Goal: Information Seeking & Learning: Learn about a topic

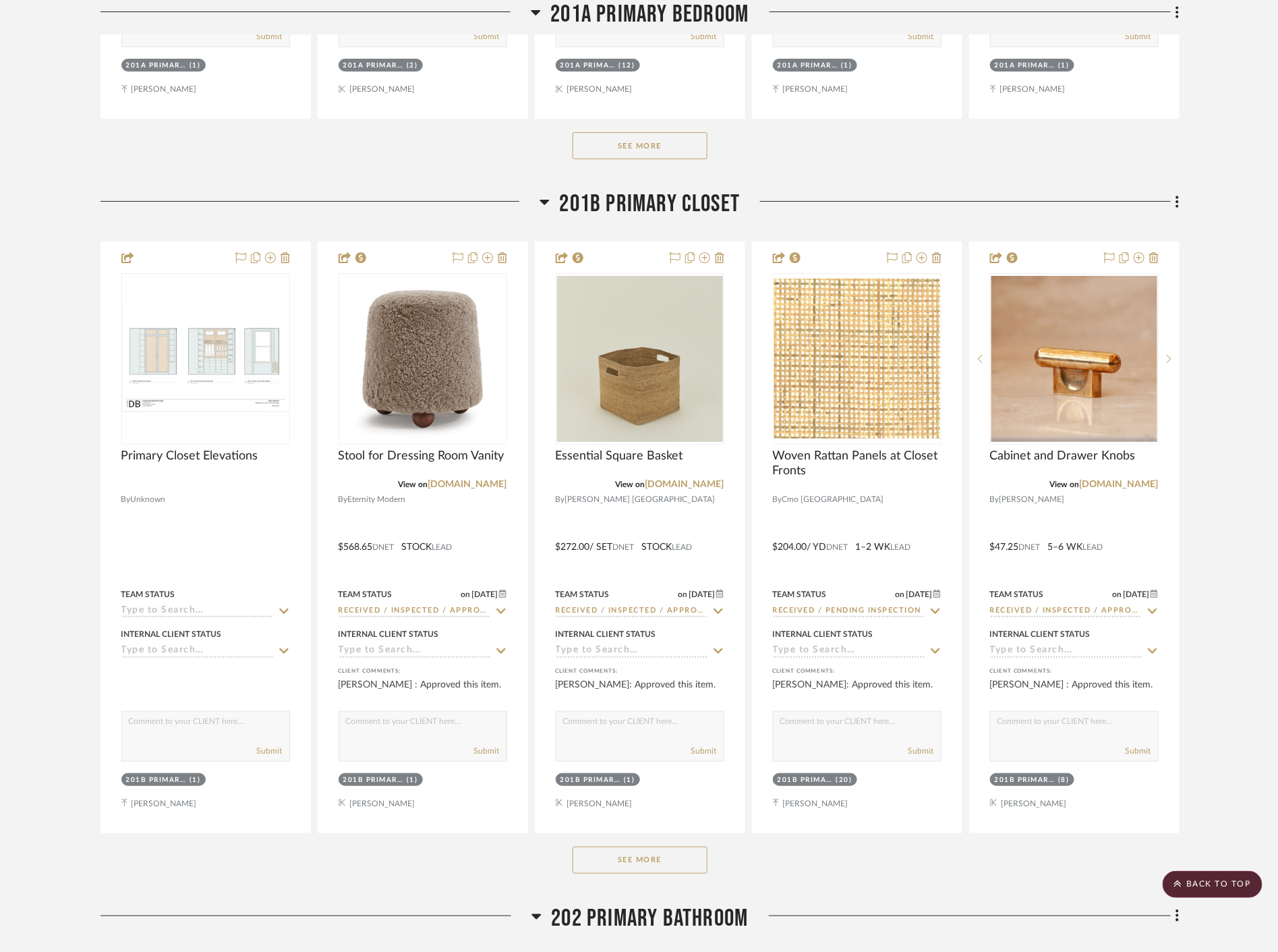
scroll to position [10977, 0]
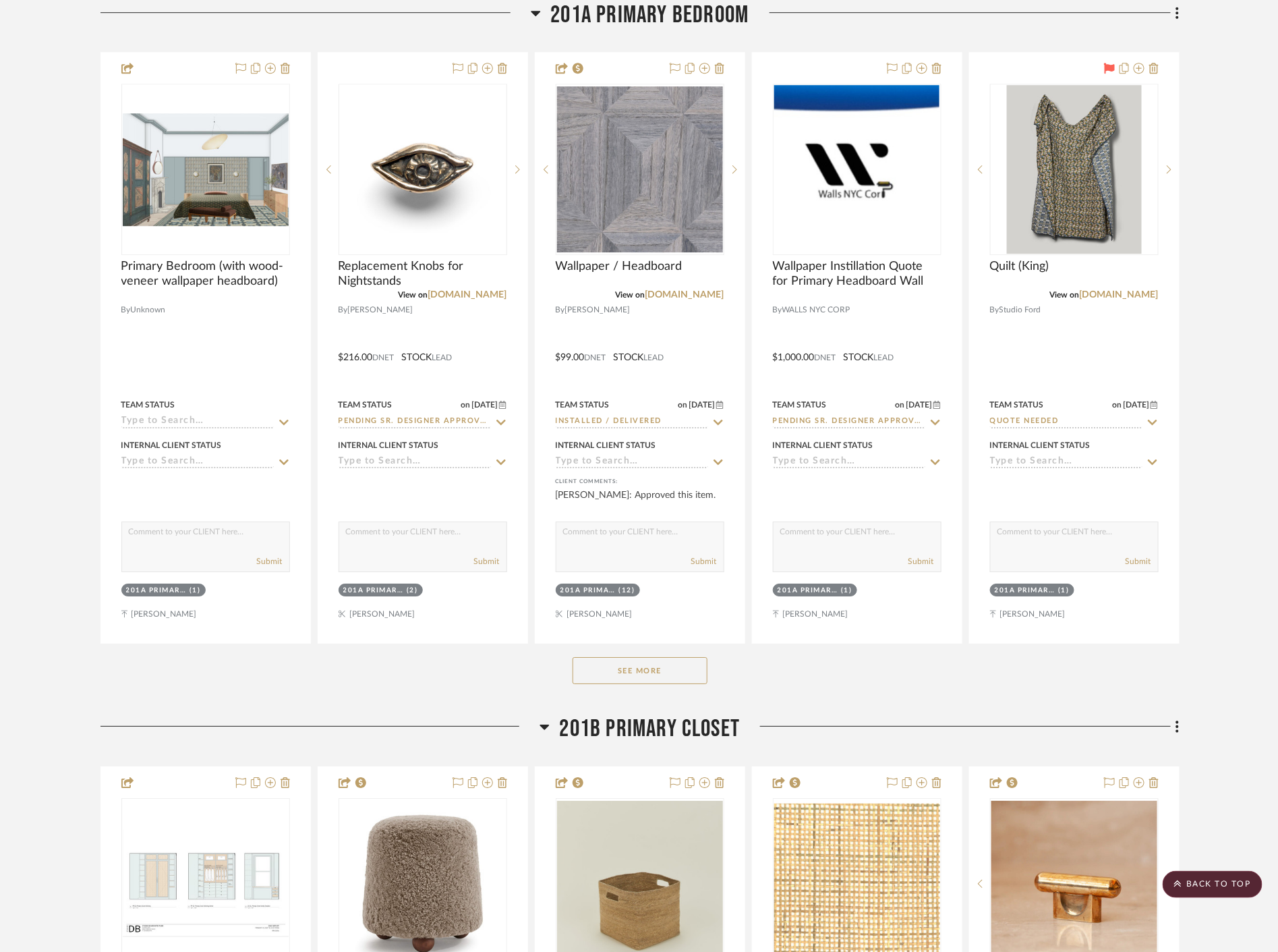
click at [661, 661] on button "See More" at bounding box center [640, 670] width 135 height 27
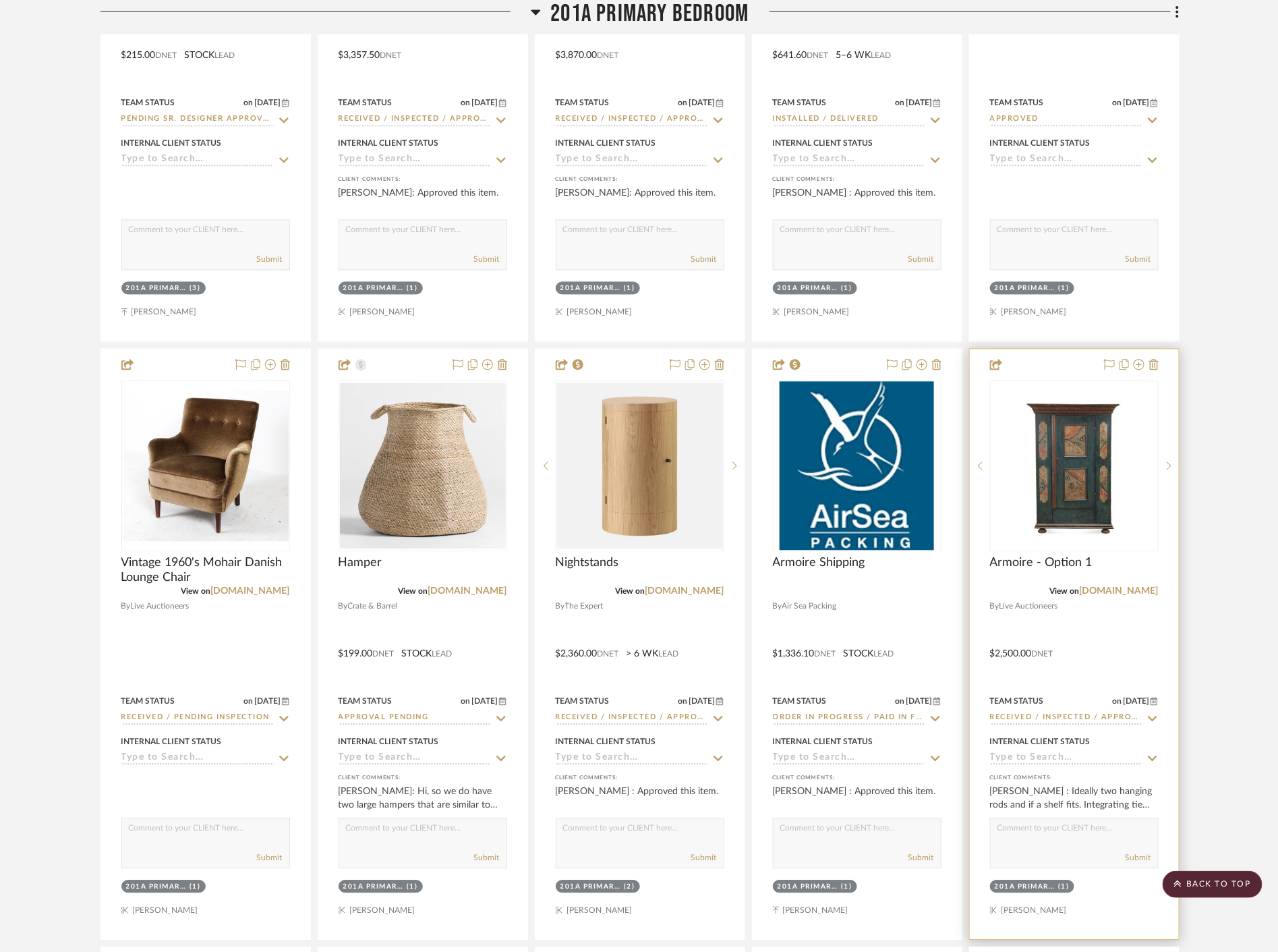
scroll to position [13023, 0]
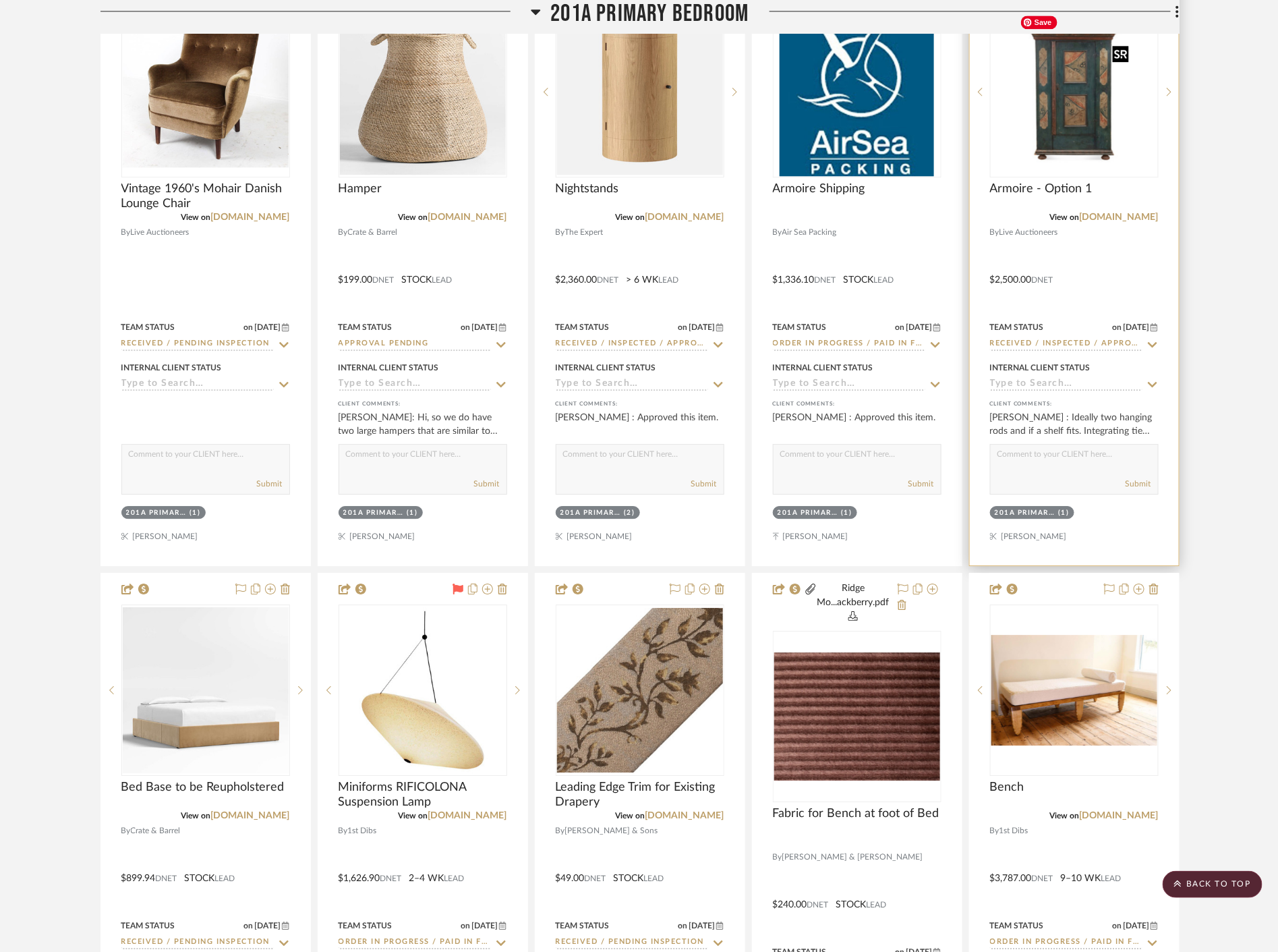
click at [1093, 132] on img "0" at bounding box center [1074, 91] width 120 height 169
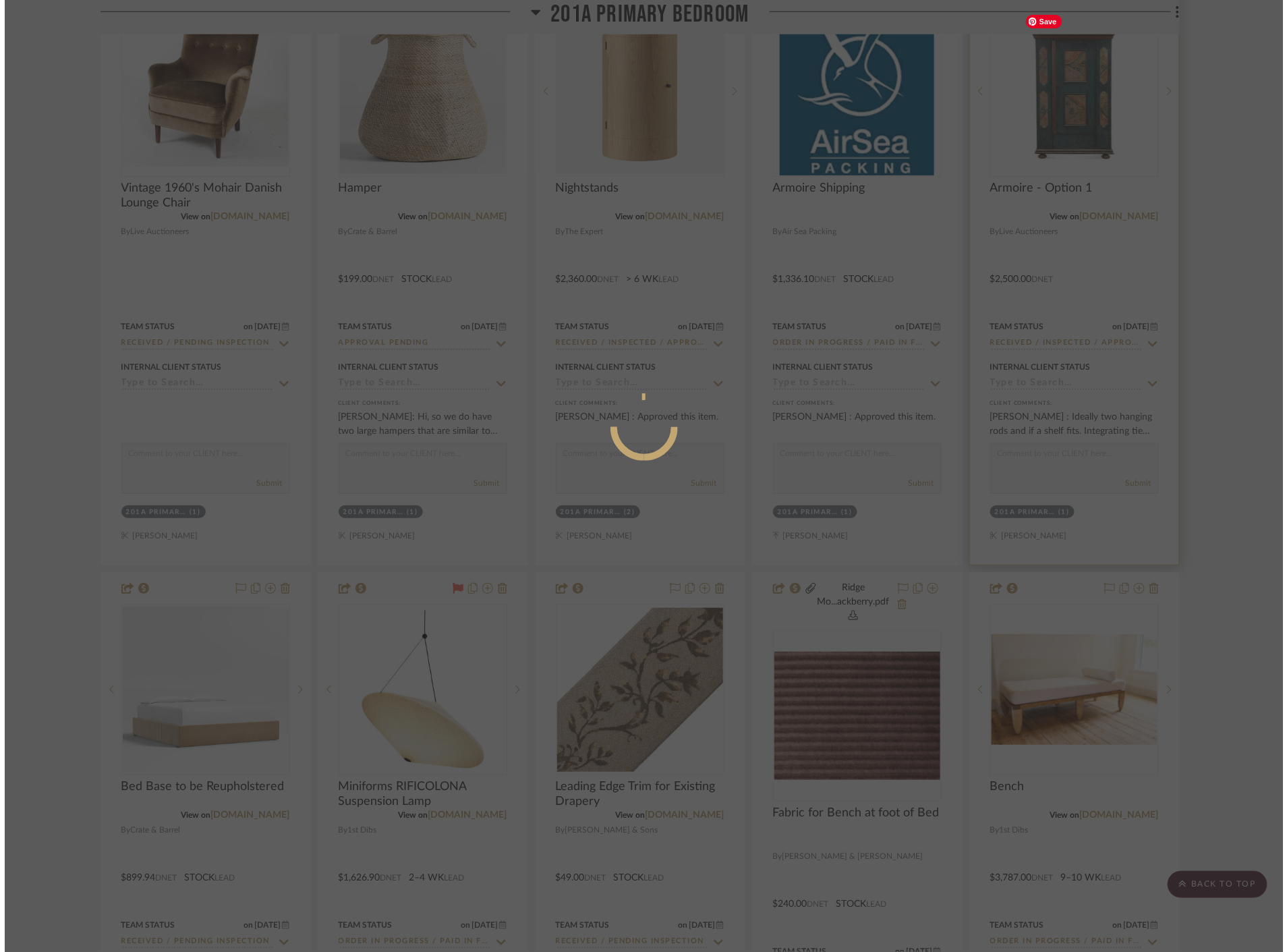
scroll to position [0, 0]
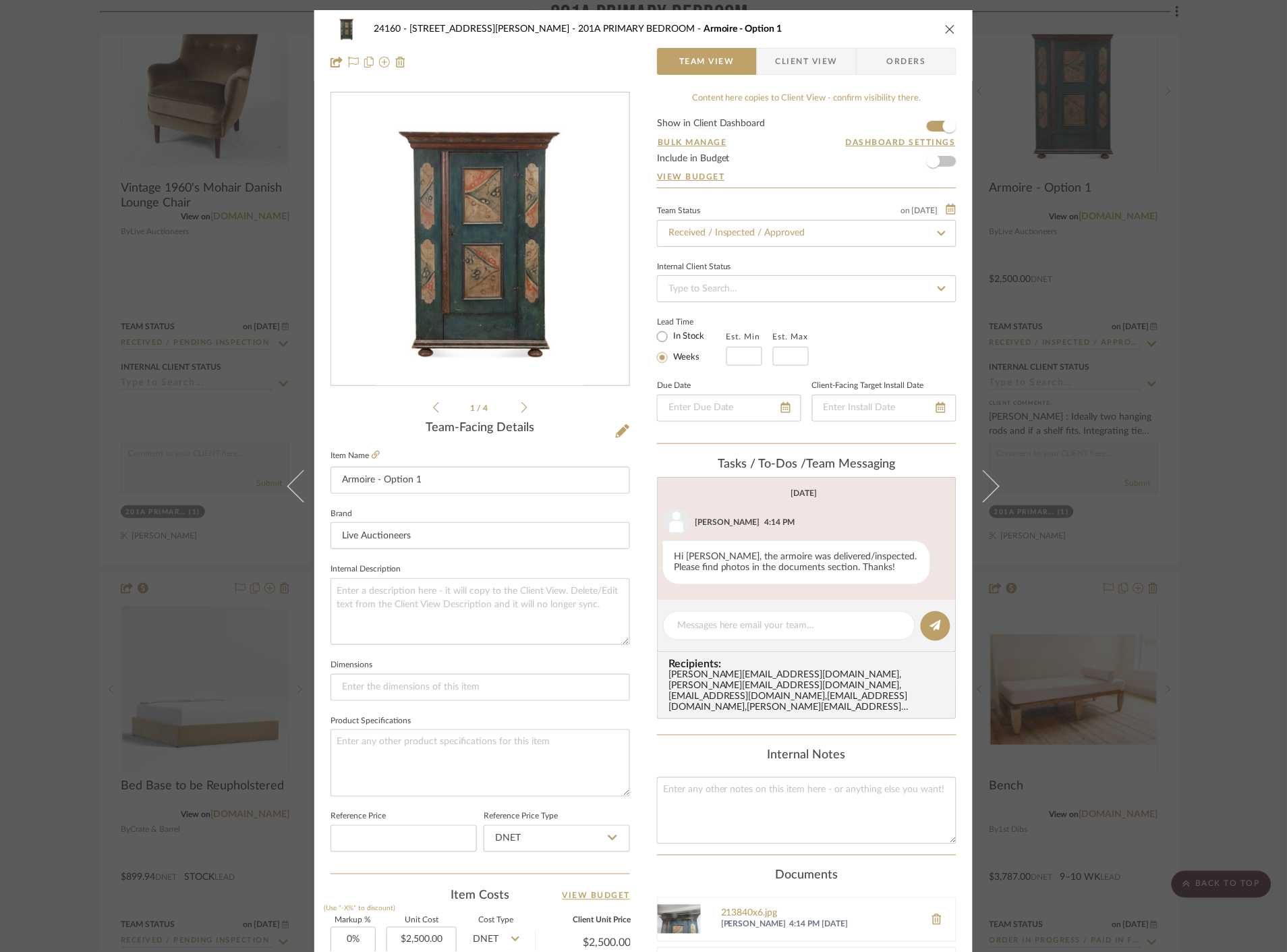
click at [502, 250] on img "0" at bounding box center [480, 240] width 209 height 293
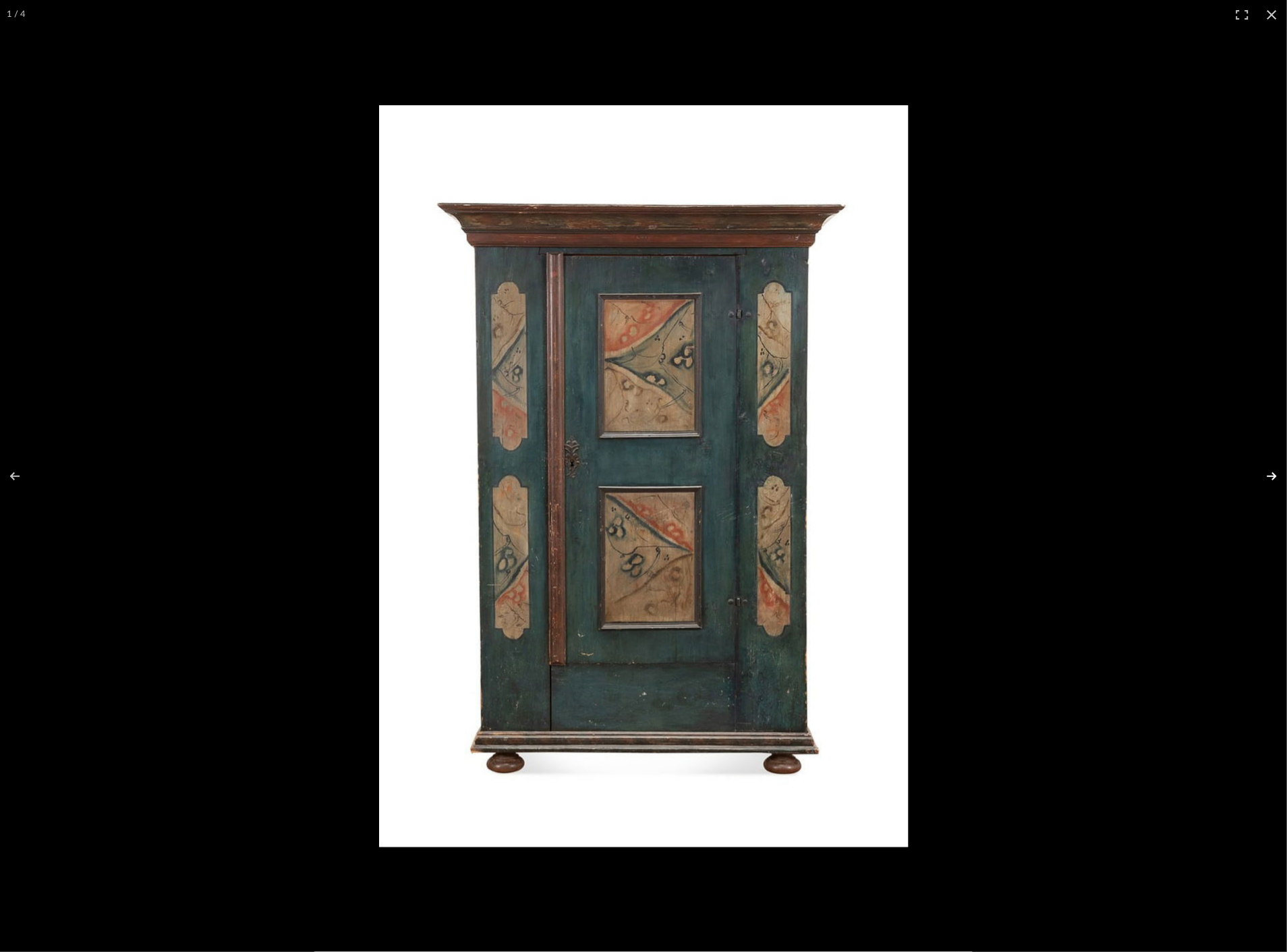
click at [1275, 474] on button at bounding box center [1263, 476] width 48 height 67
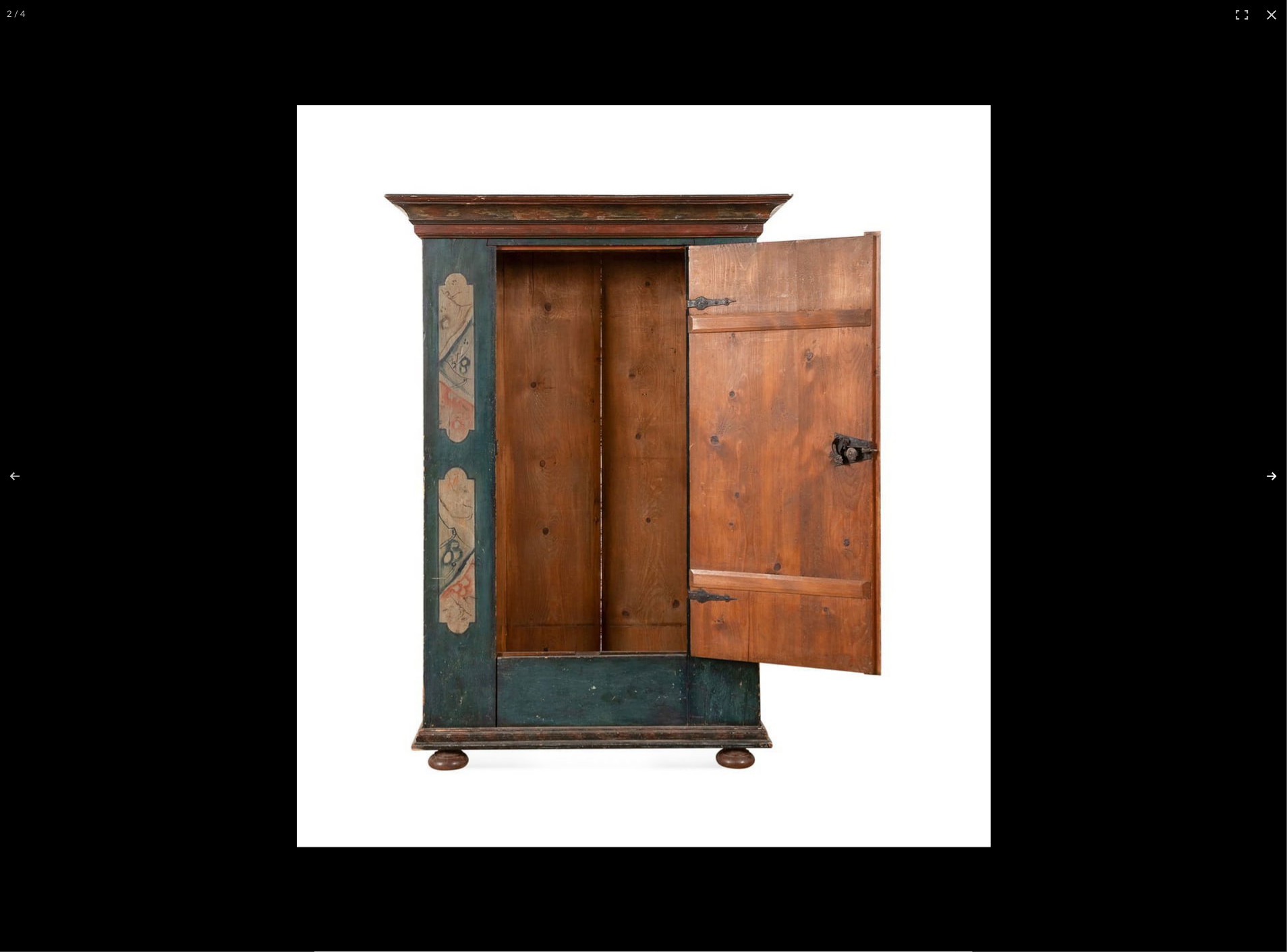
click at [1271, 473] on button at bounding box center [1263, 476] width 48 height 67
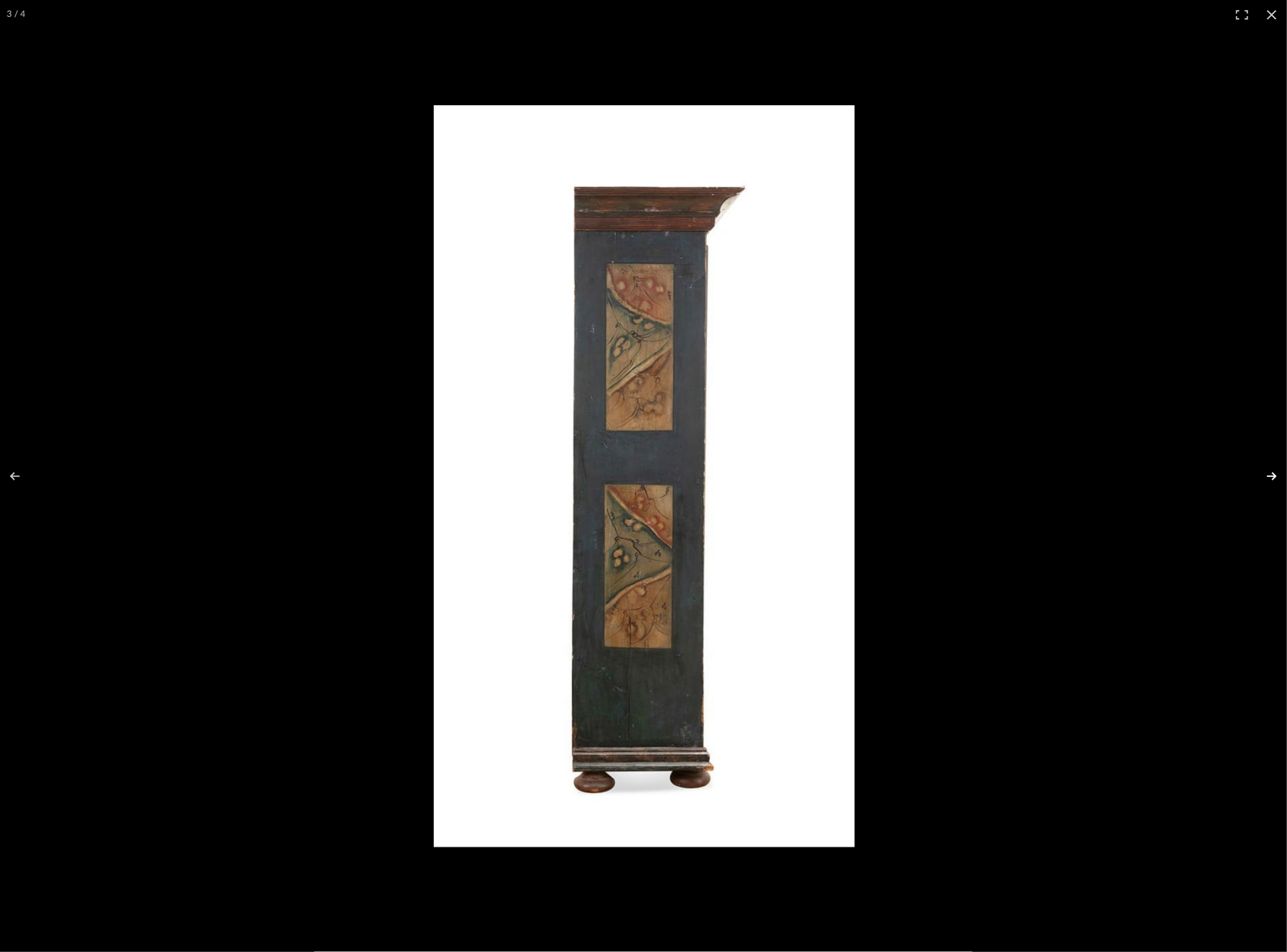
click at [1271, 474] on button at bounding box center [1263, 476] width 48 height 67
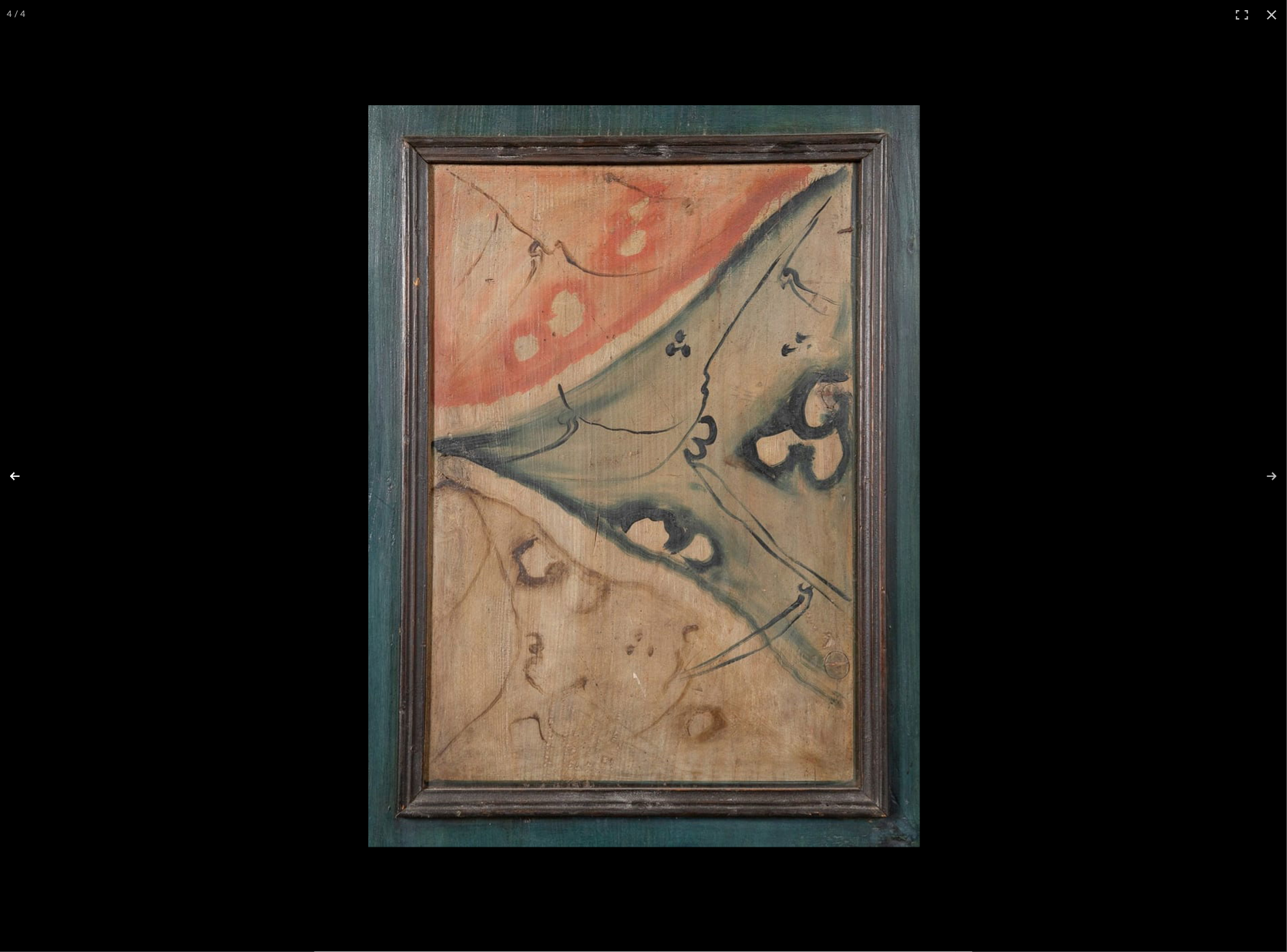
click at [15, 478] on button at bounding box center [24, 476] width 48 height 67
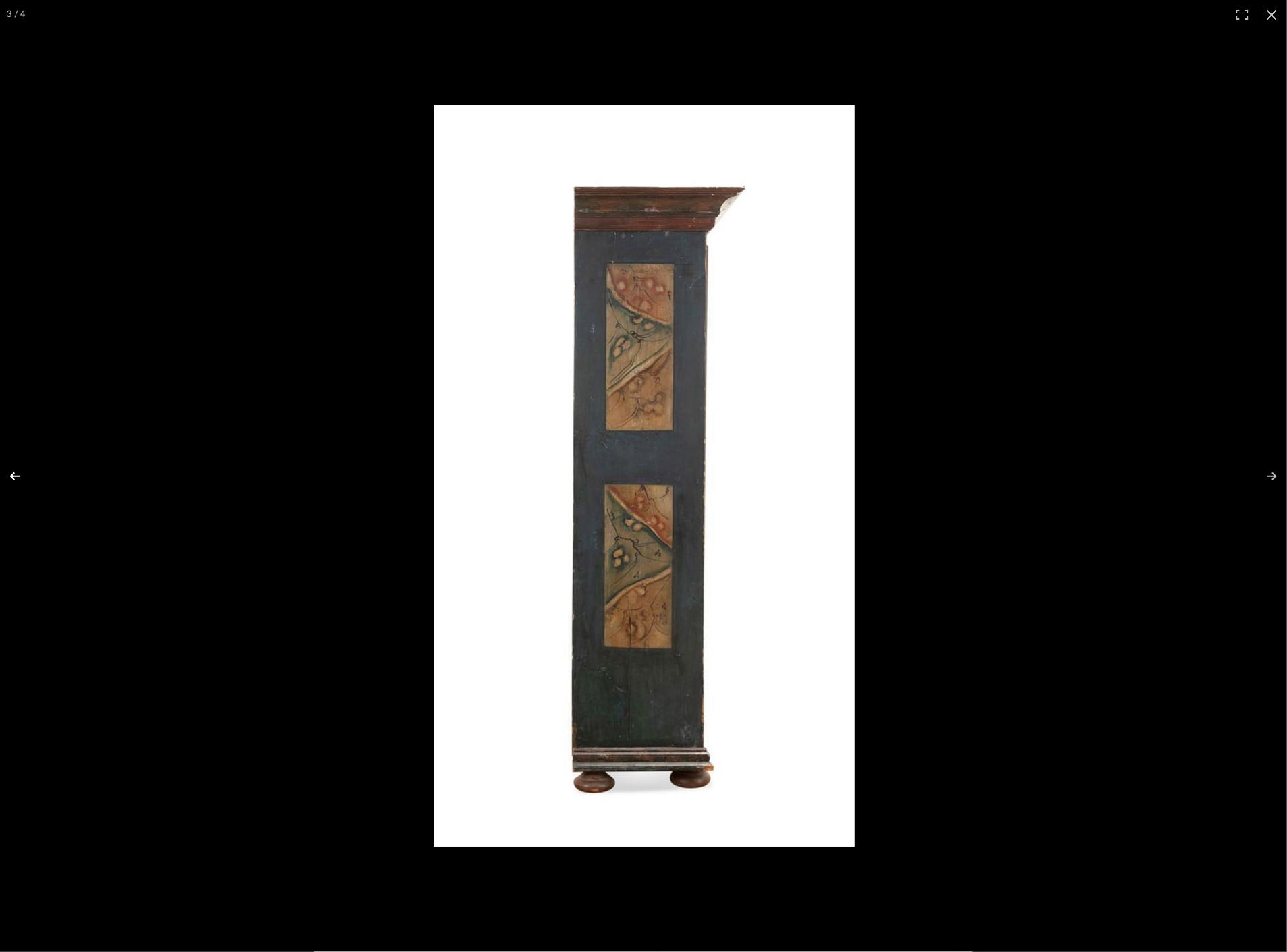
click at [15, 477] on button at bounding box center [24, 476] width 48 height 67
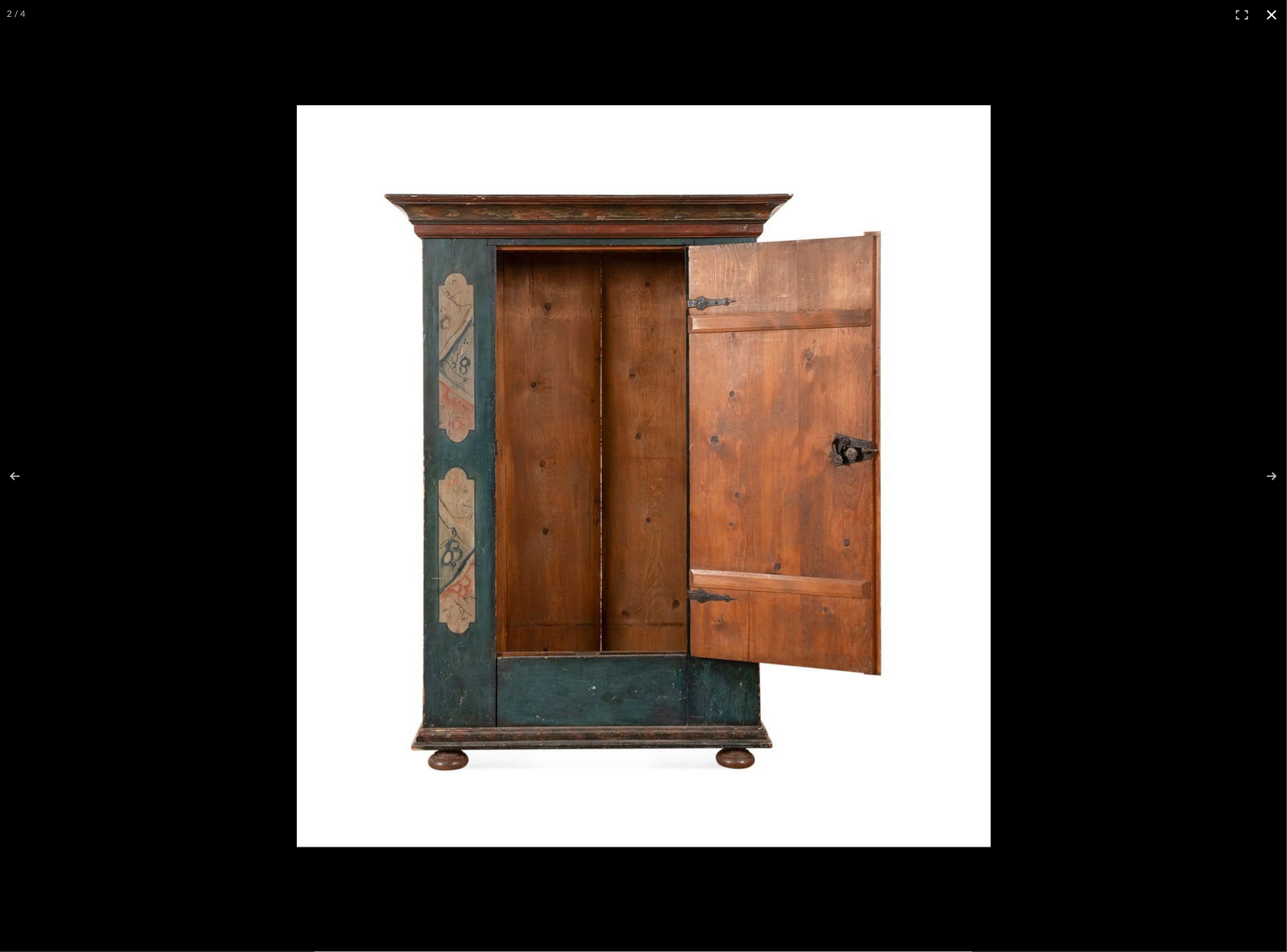
click at [1268, 16] on button at bounding box center [1271, 14] width 29 height 29
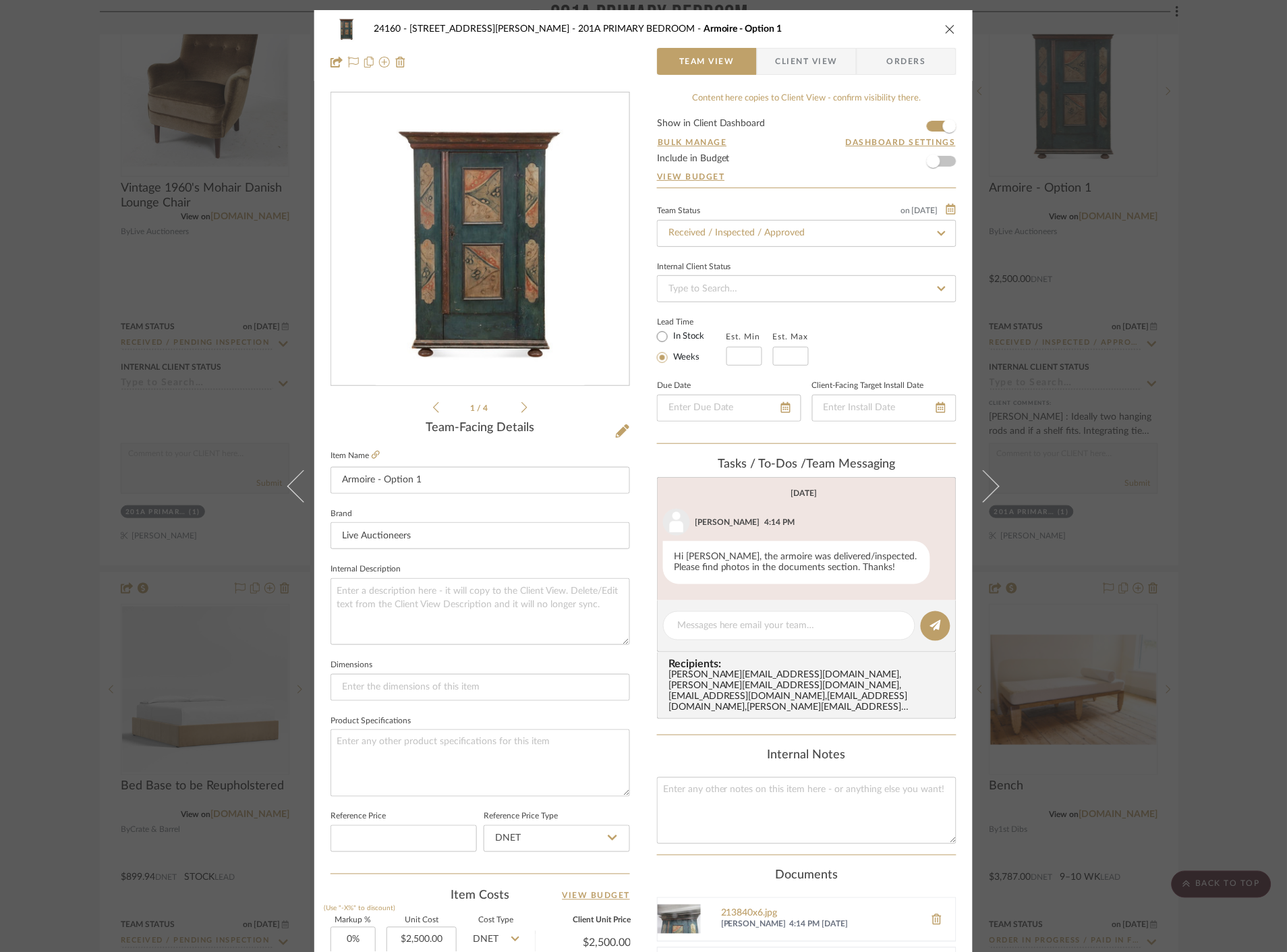
click at [945, 29] on icon "close" at bounding box center [950, 29] width 11 height 11
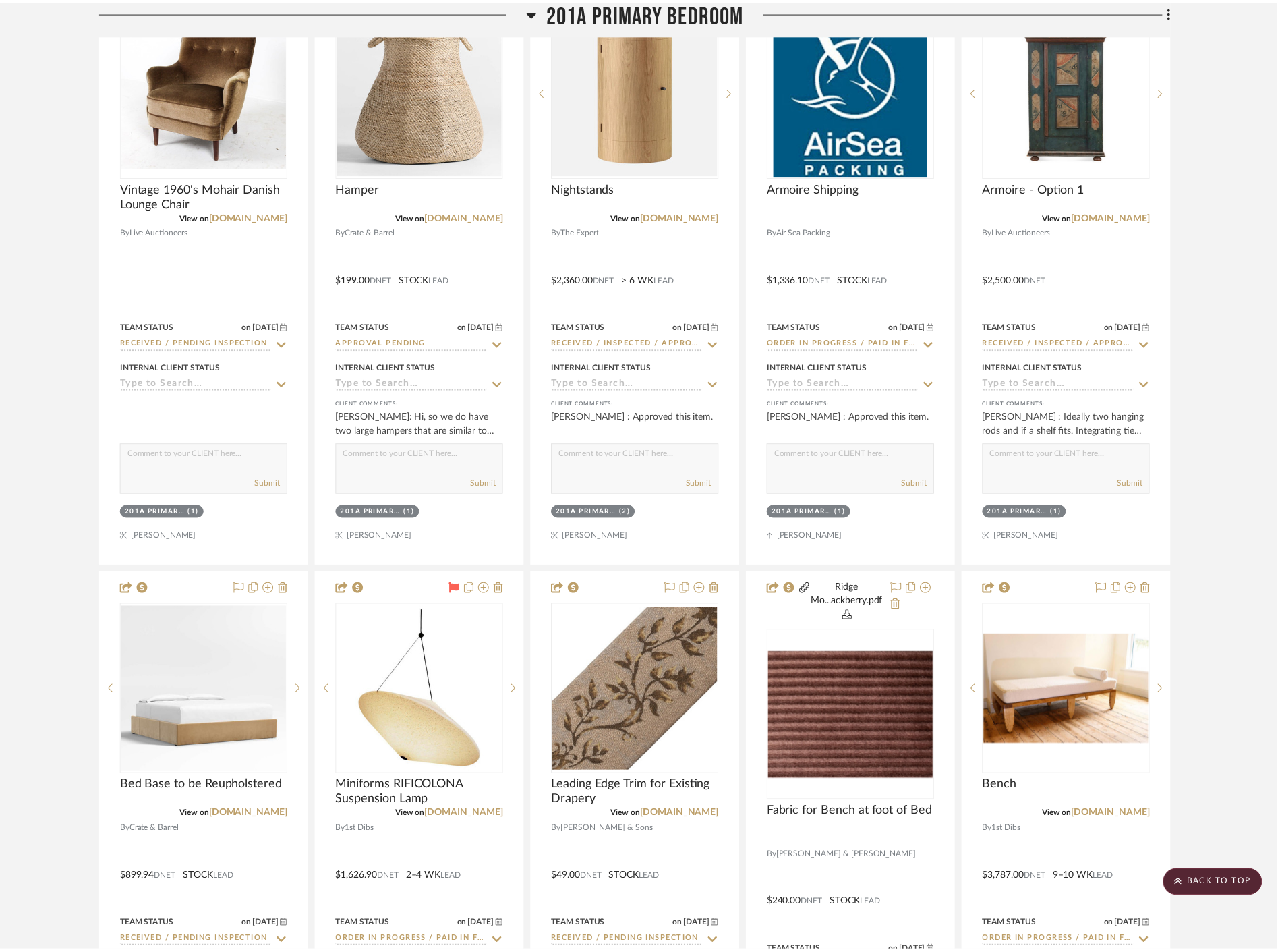
scroll to position [13023, 0]
